Goal: Transaction & Acquisition: Purchase product/service

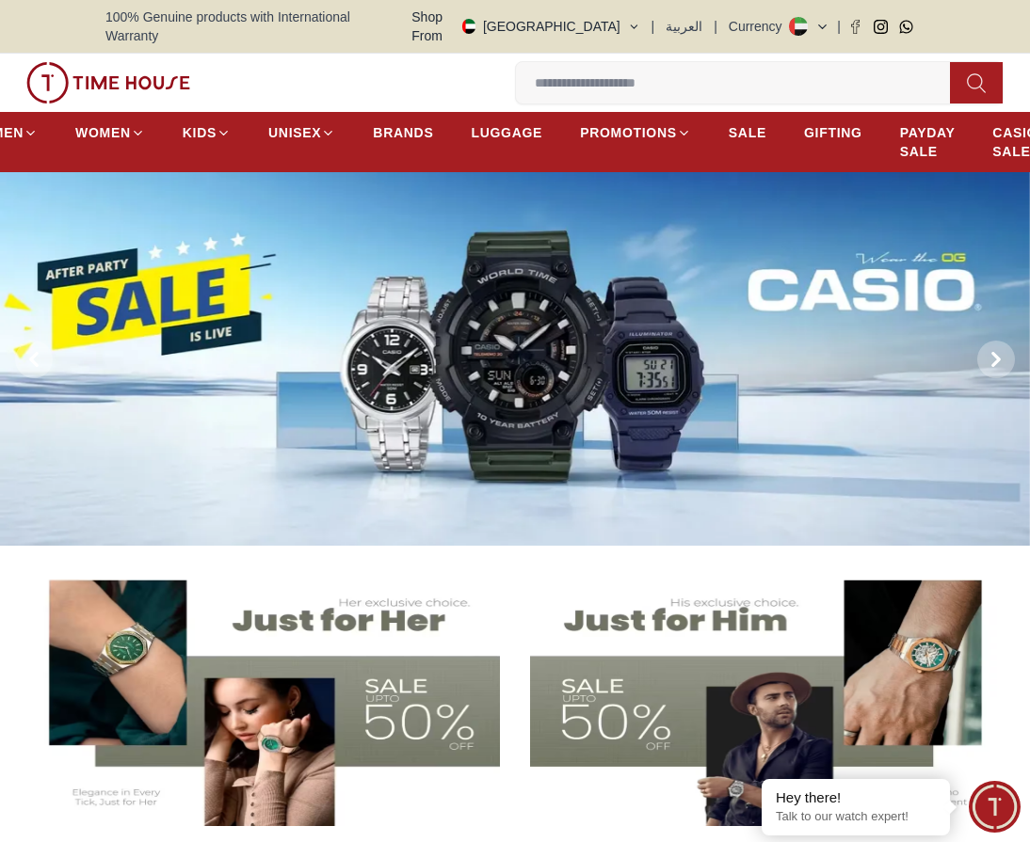
click at [649, 698] on img at bounding box center [765, 695] width 470 height 261
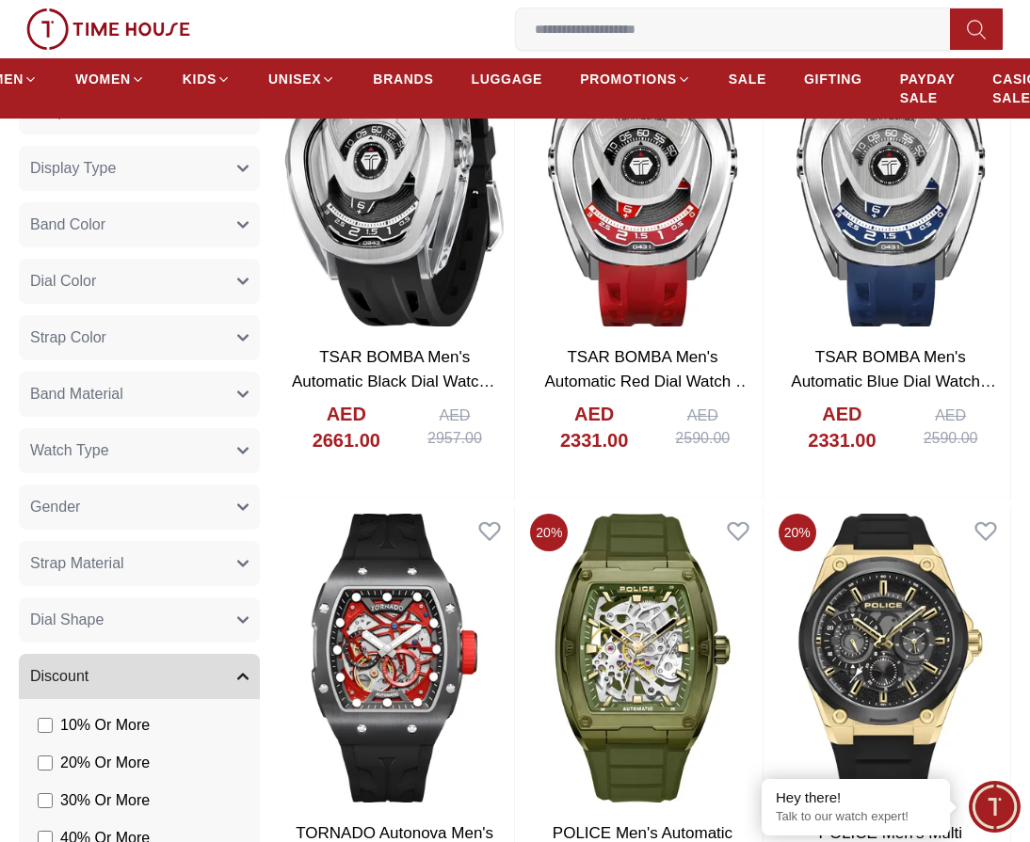
scroll to position [847, 0]
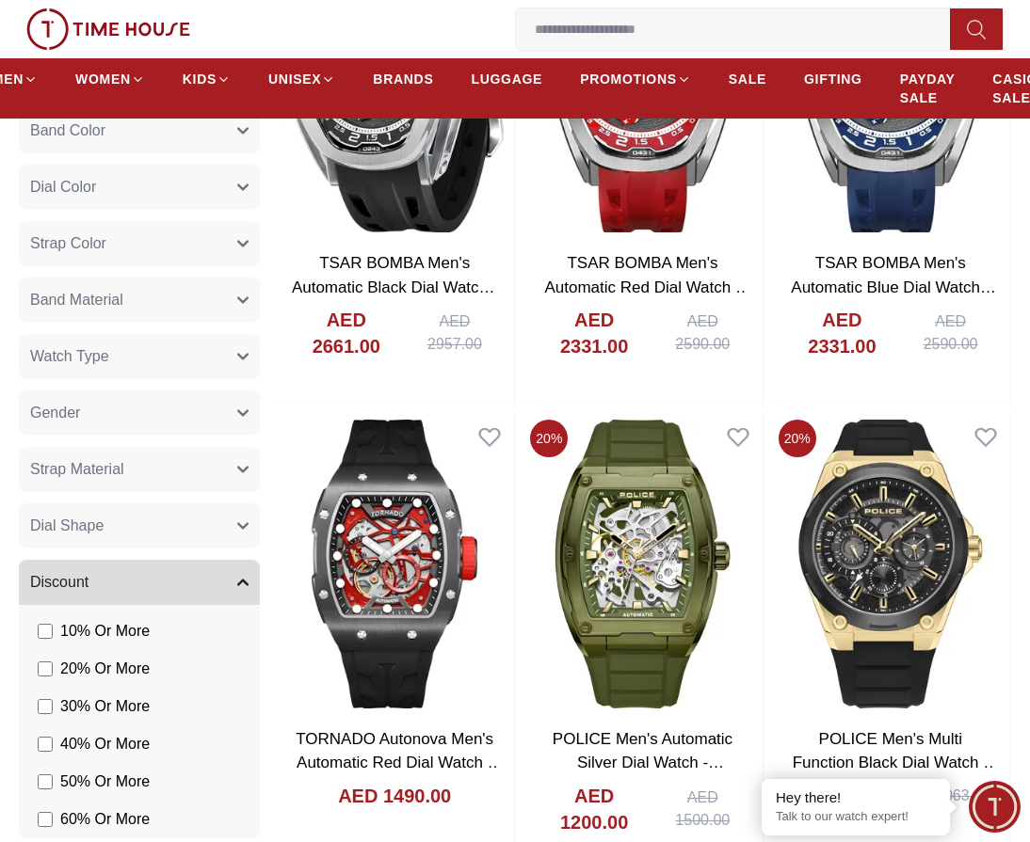
click at [102, 401] on button "Gender" at bounding box center [139, 413] width 241 height 45
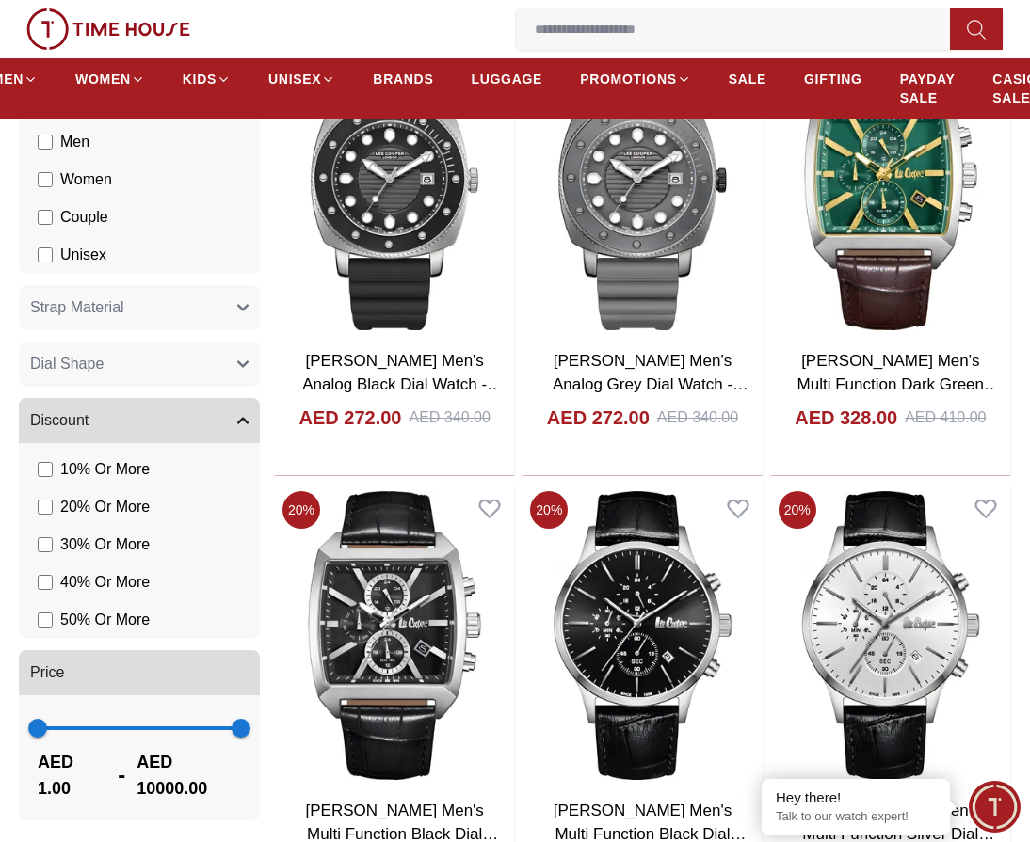
scroll to position [1318, 0]
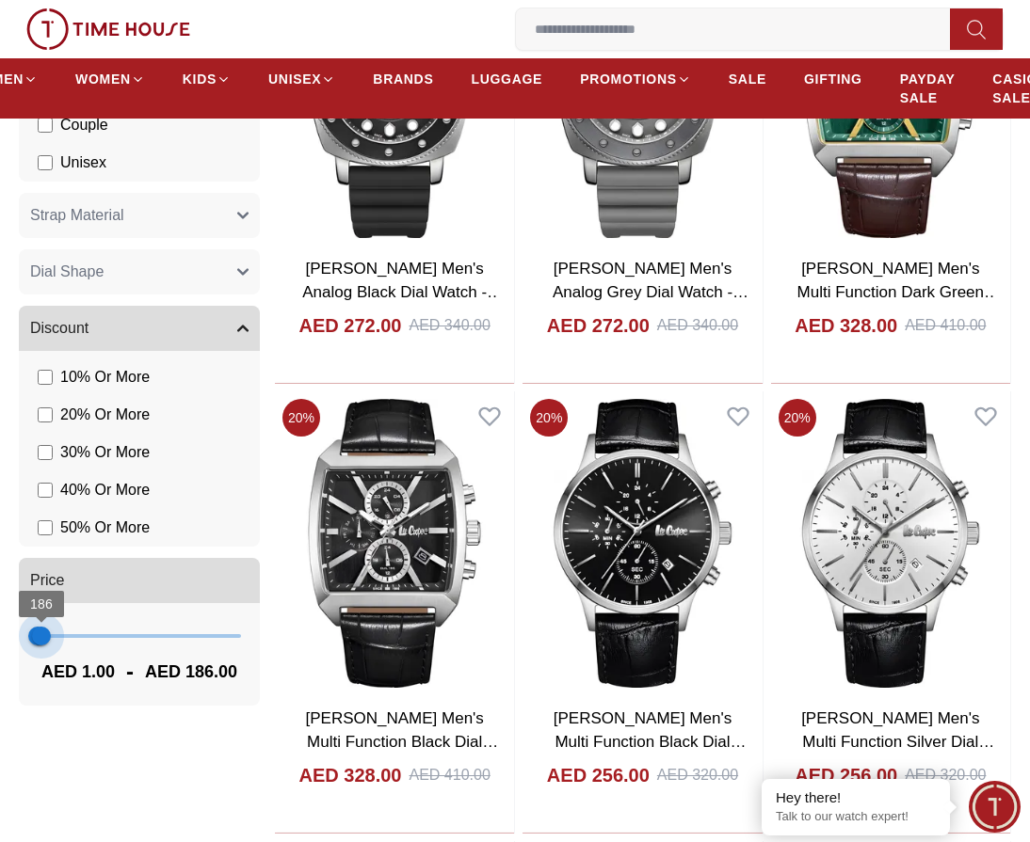
type input "***"
drag, startPoint x: 234, startPoint y: 619, endPoint x: 40, endPoint y: 625, distance: 194.0
click at [40, 627] on span "140" at bounding box center [40, 636] width 19 height 19
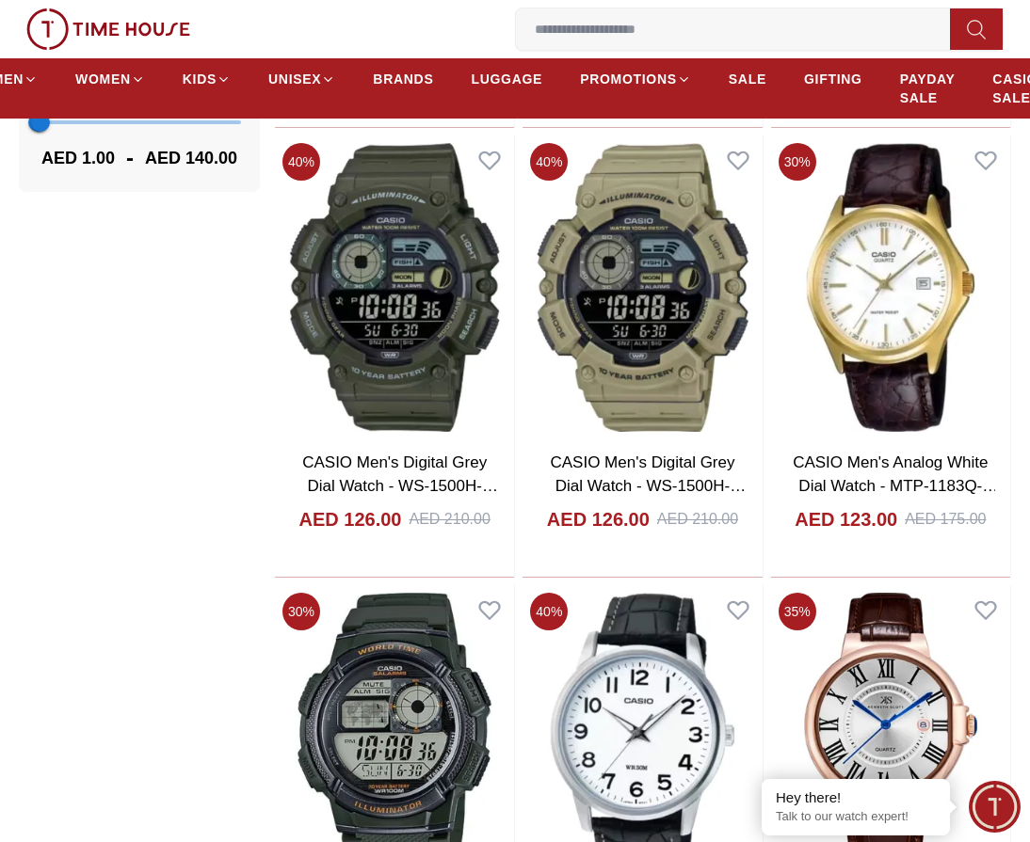
scroll to position [1694, 0]
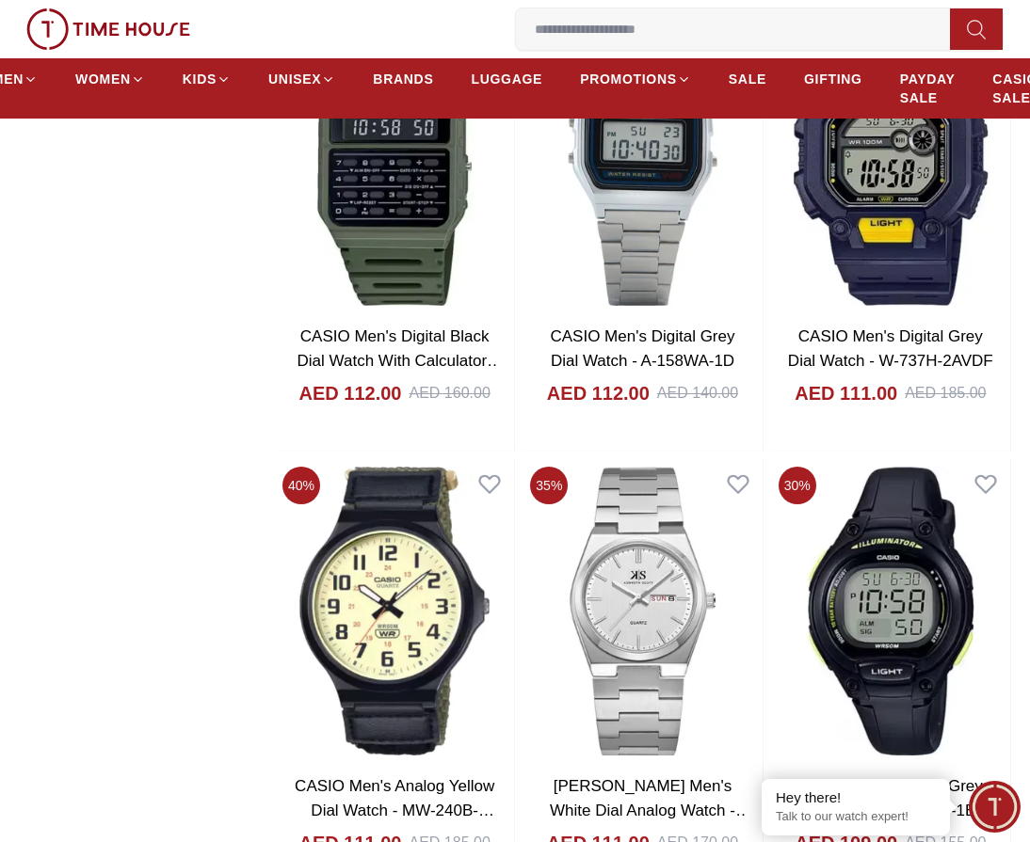
scroll to position [3012, 0]
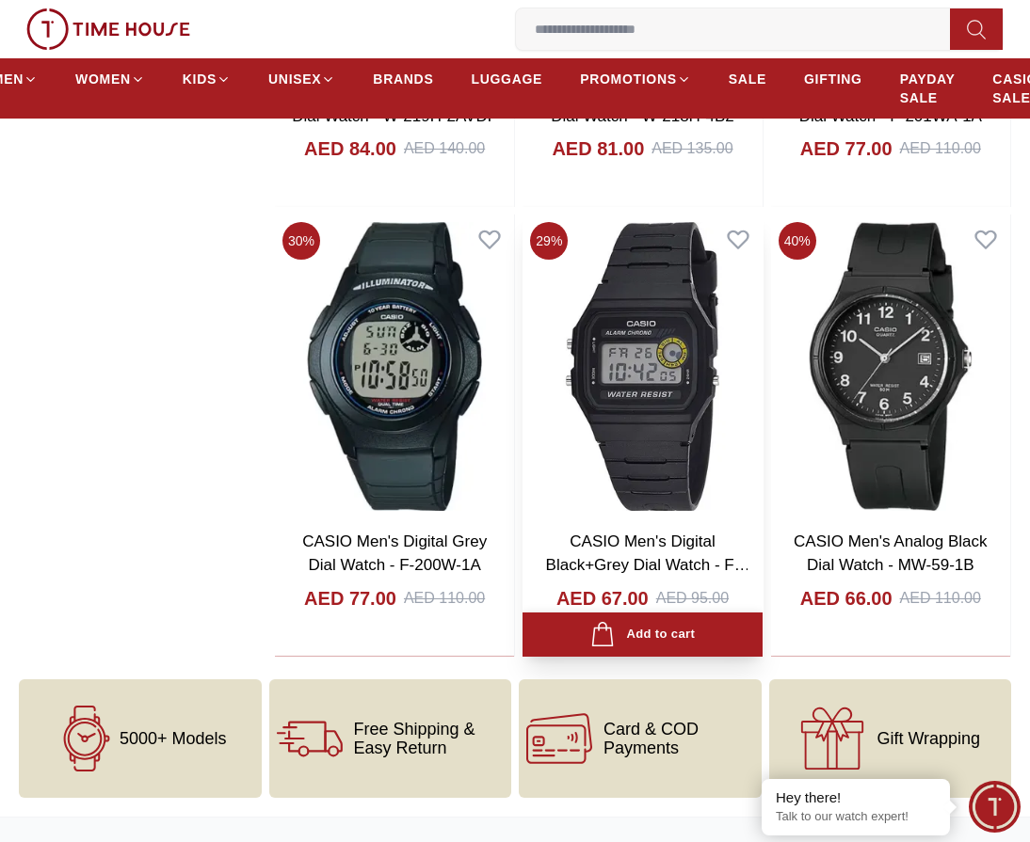
scroll to position [5930, 0]
